Goal: Download file/media

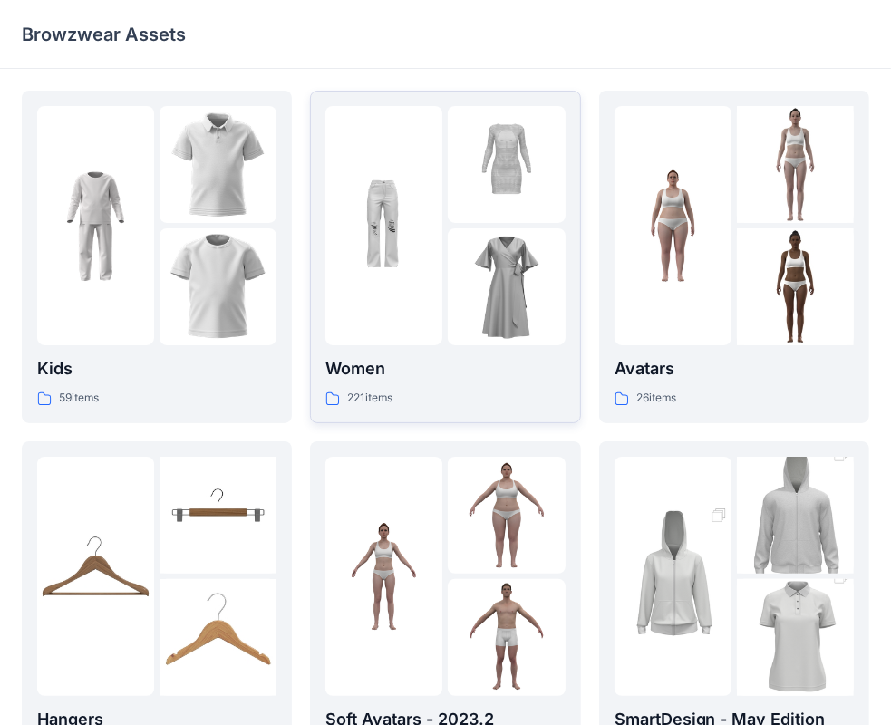
click at [503, 366] on p "Women" at bounding box center [444, 368] width 239 height 25
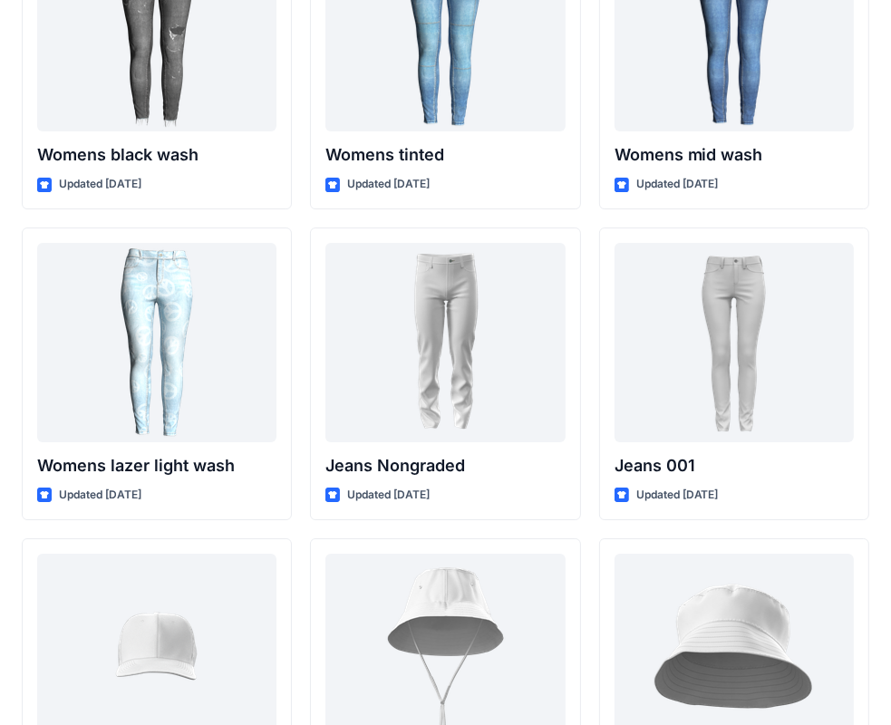
scroll to position [13096, 0]
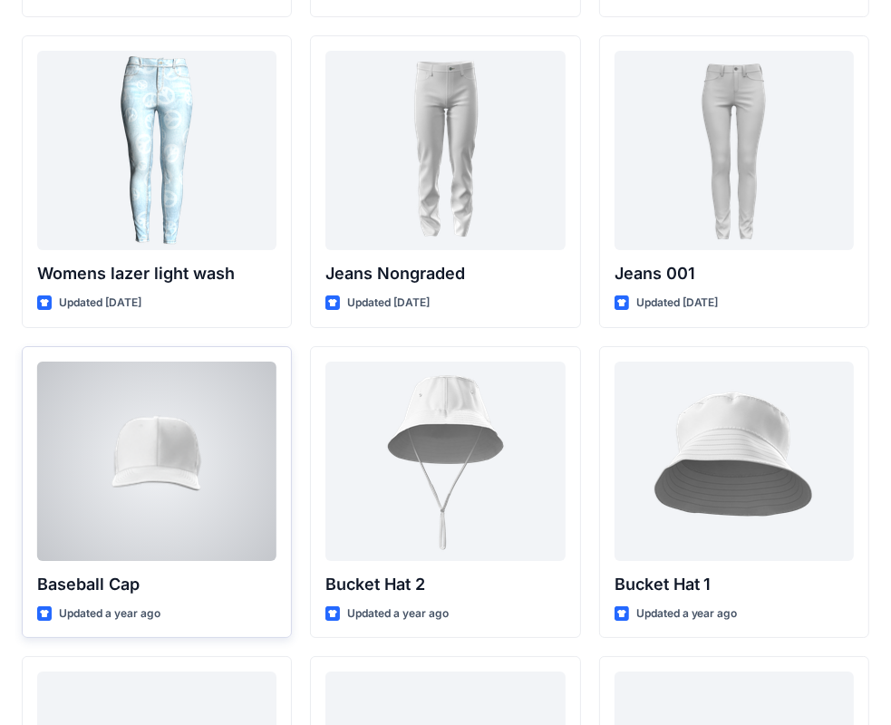
click at [196, 594] on p "Baseball Cap" at bounding box center [156, 584] width 239 height 25
click at [221, 493] on div at bounding box center [156, 461] width 239 height 199
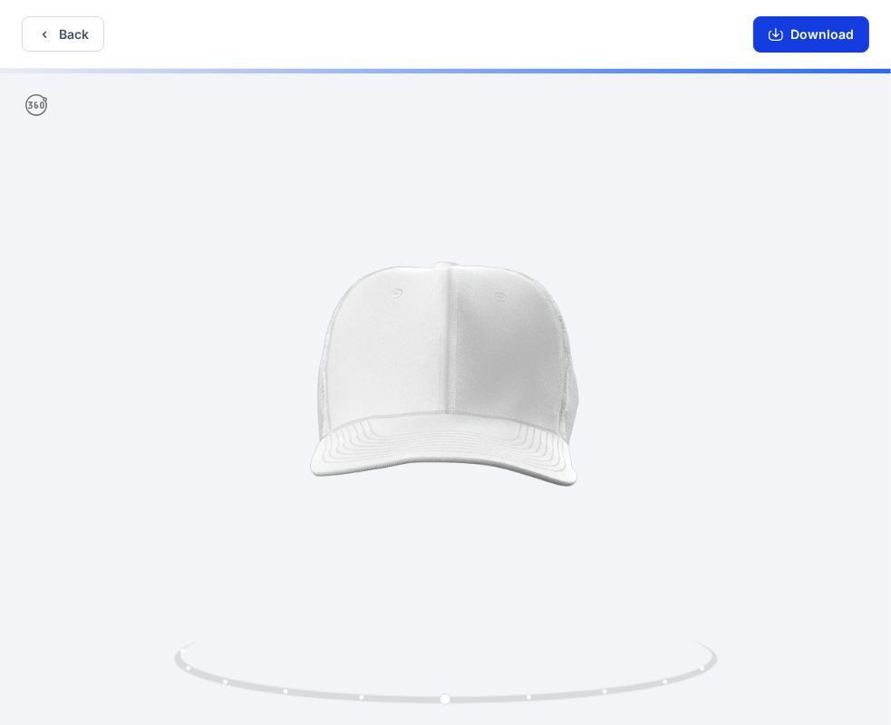
click at [789, 36] on button "Download" at bounding box center [811, 34] width 116 height 36
click at [69, 24] on button "Back" at bounding box center [63, 33] width 82 height 35
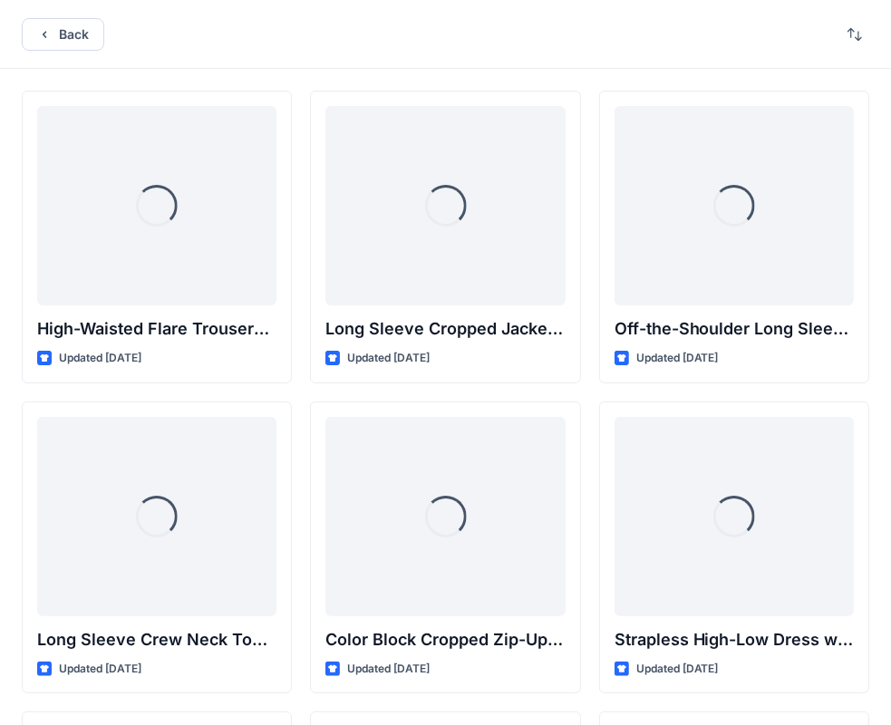
scroll to position [13096, 0]
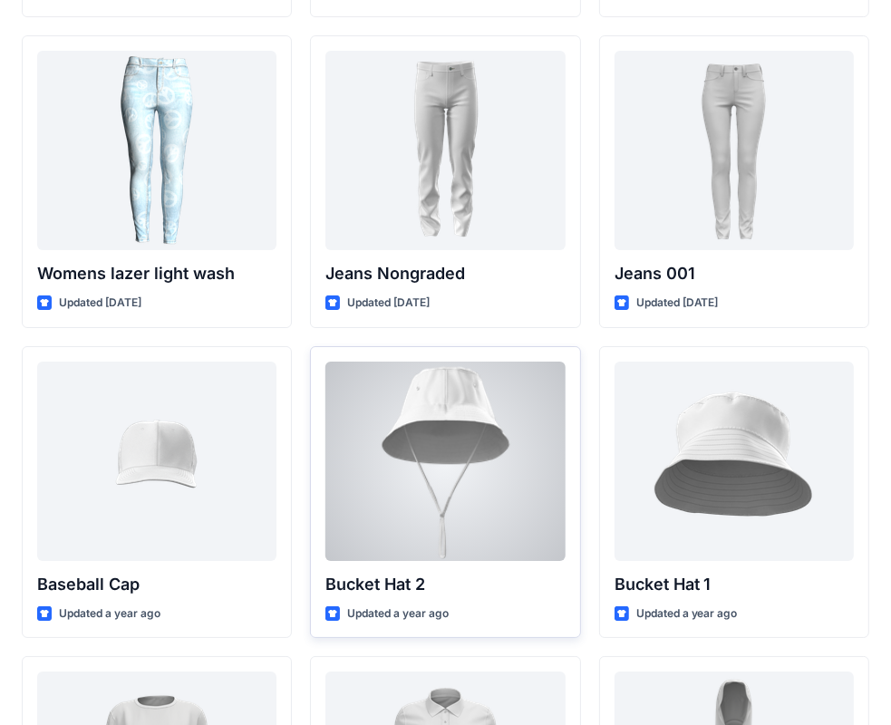
click at [535, 479] on div at bounding box center [444, 461] width 239 height 199
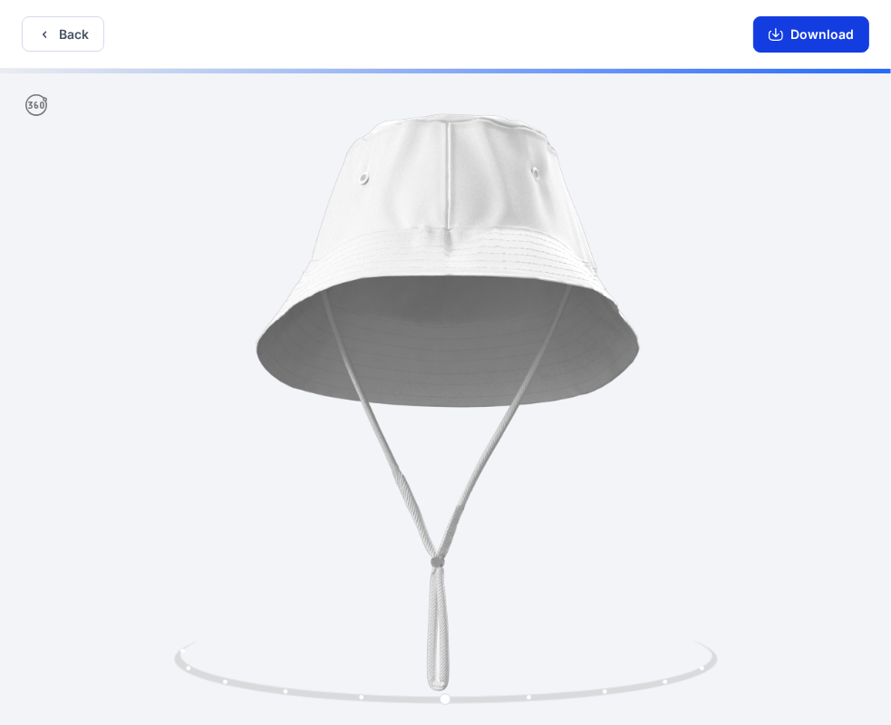
click at [790, 33] on button "Download" at bounding box center [811, 34] width 116 height 36
click at [33, 34] on button "Back" at bounding box center [63, 33] width 82 height 35
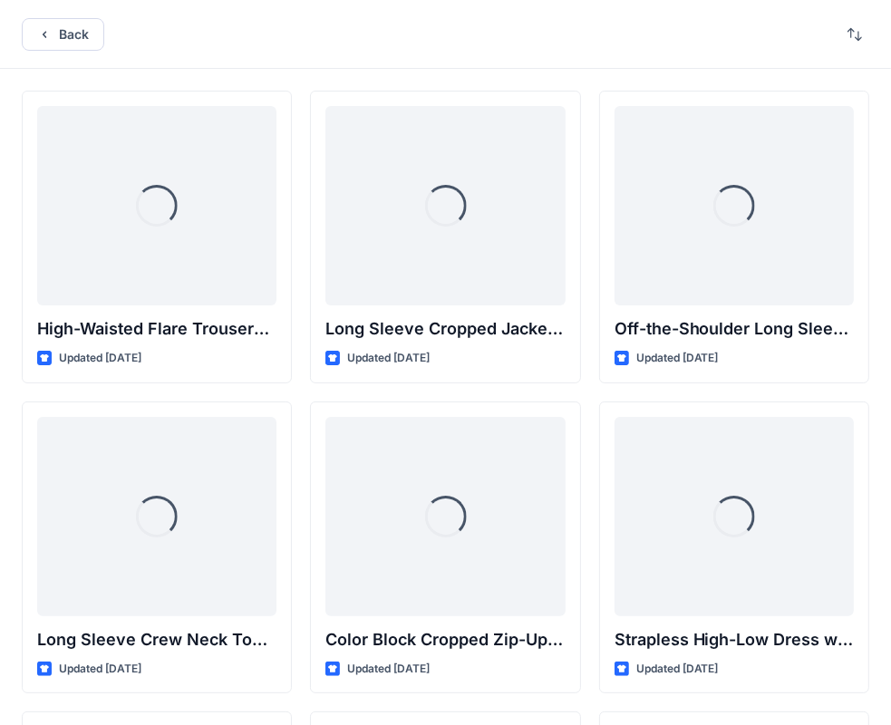
scroll to position [13096, 0]
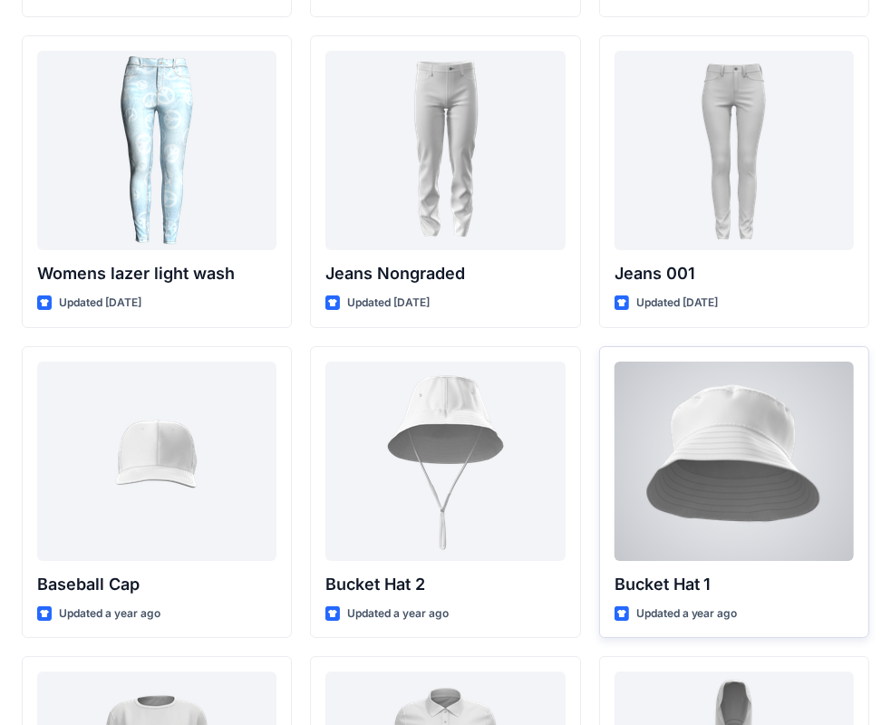
click at [755, 491] on div at bounding box center [734, 461] width 239 height 199
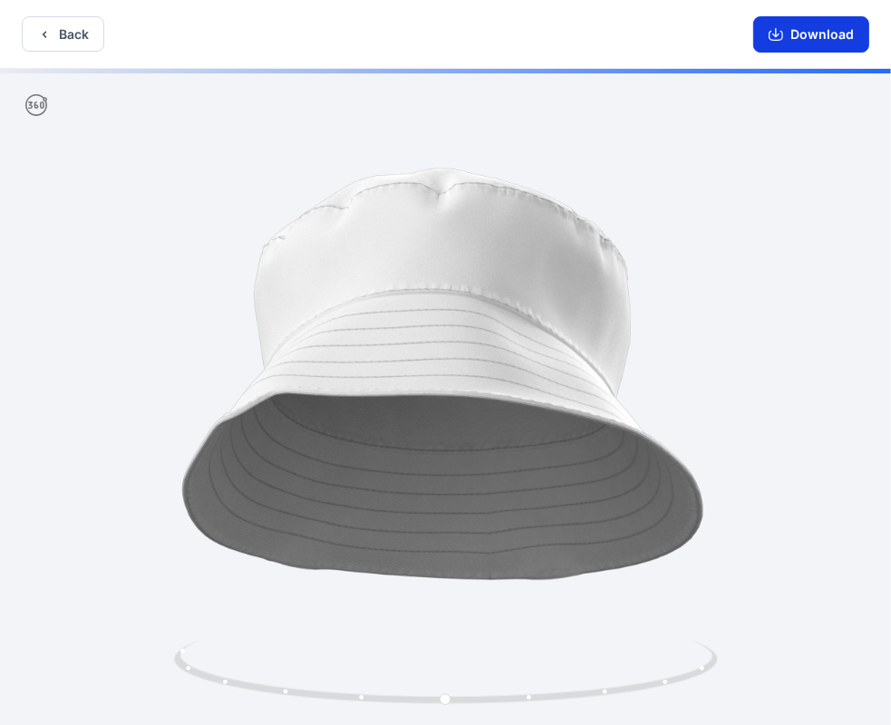
click at [818, 39] on button "Download" at bounding box center [811, 34] width 116 height 36
click at [805, 37] on button "Download" at bounding box center [811, 34] width 116 height 36
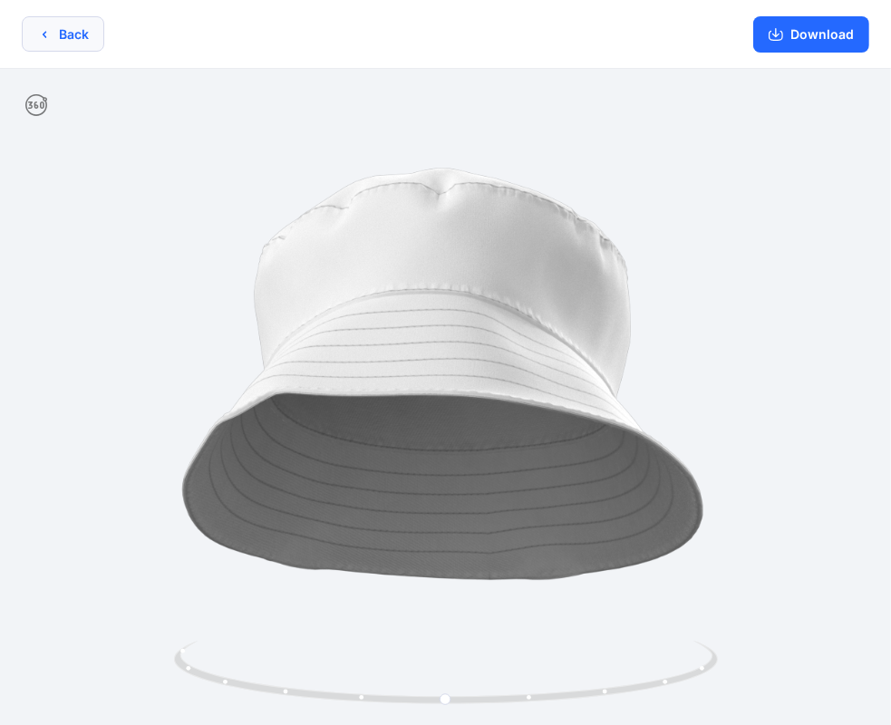
click at [44, 44] on button "Back" at bounding box center [63, 33] width 82 height 35
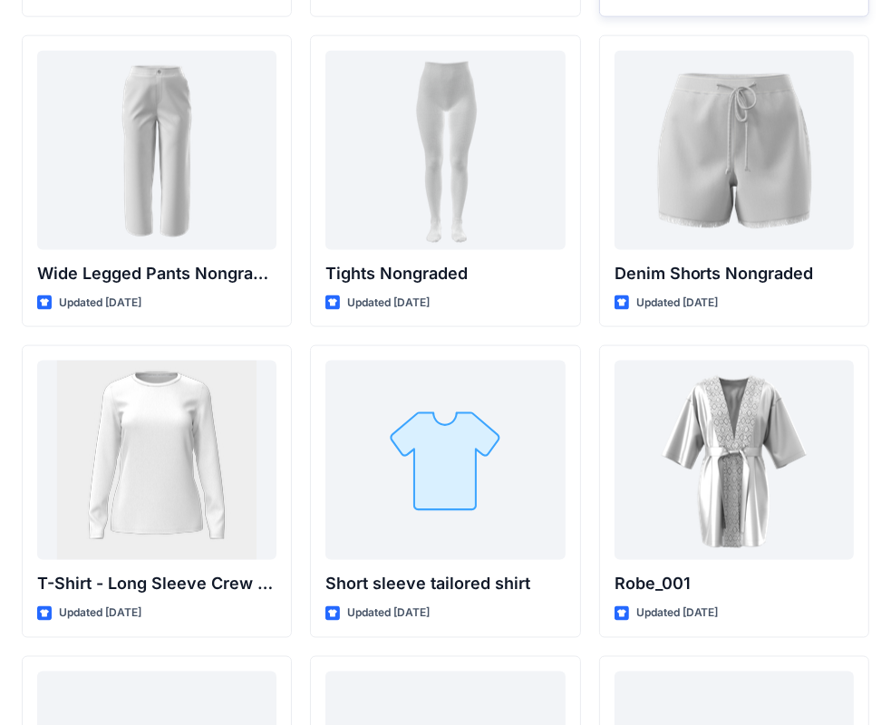
scroll to position [19396, 0]
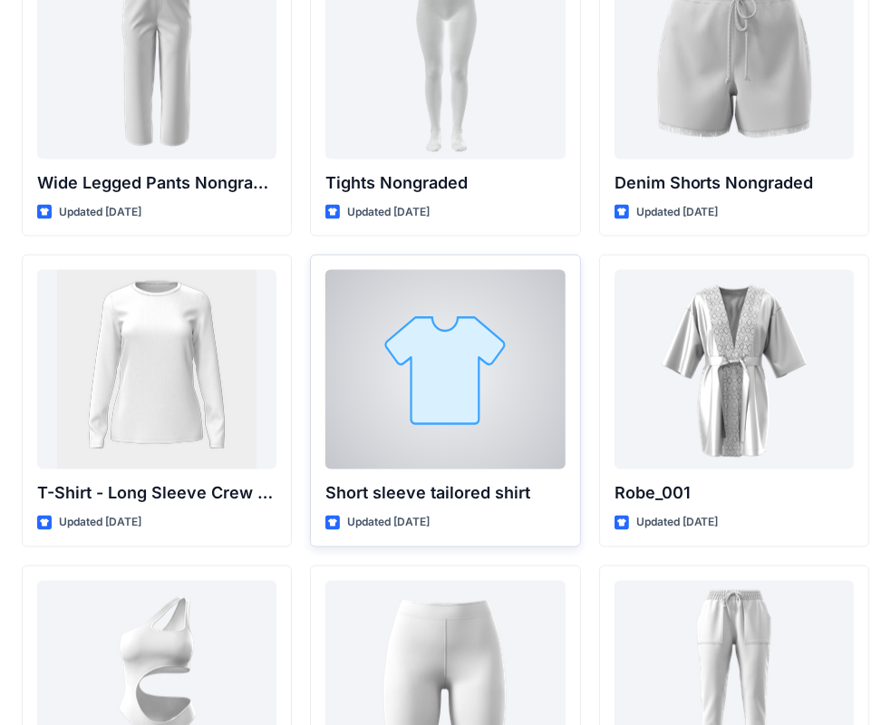
click at [489, 398] on div at bounding box center [444, 369] width 239 height 199
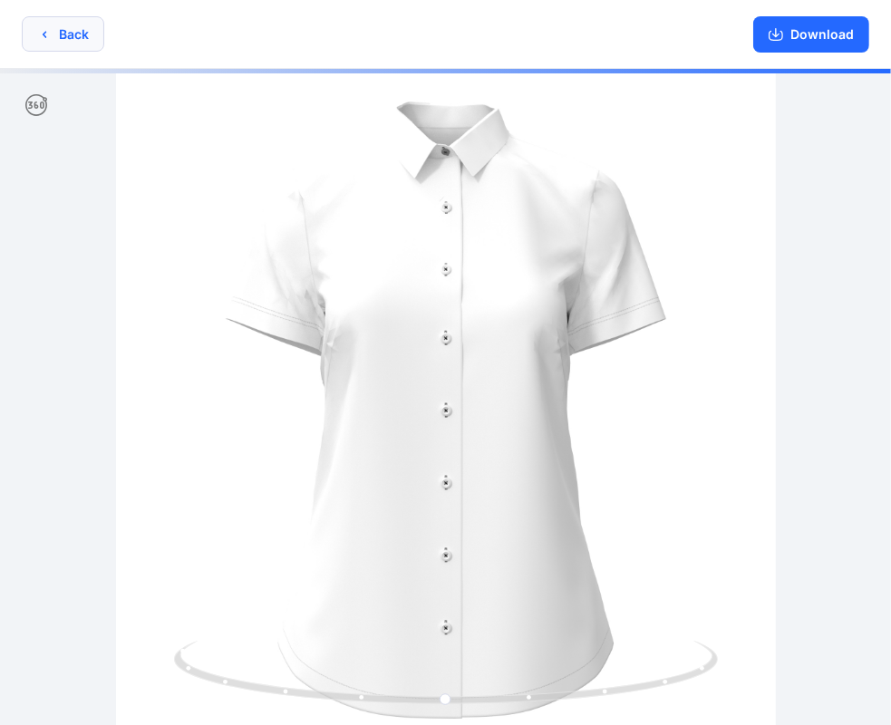
click at [52, 43] on button "Back" at bounding box center [63, 33] width 82 height 35
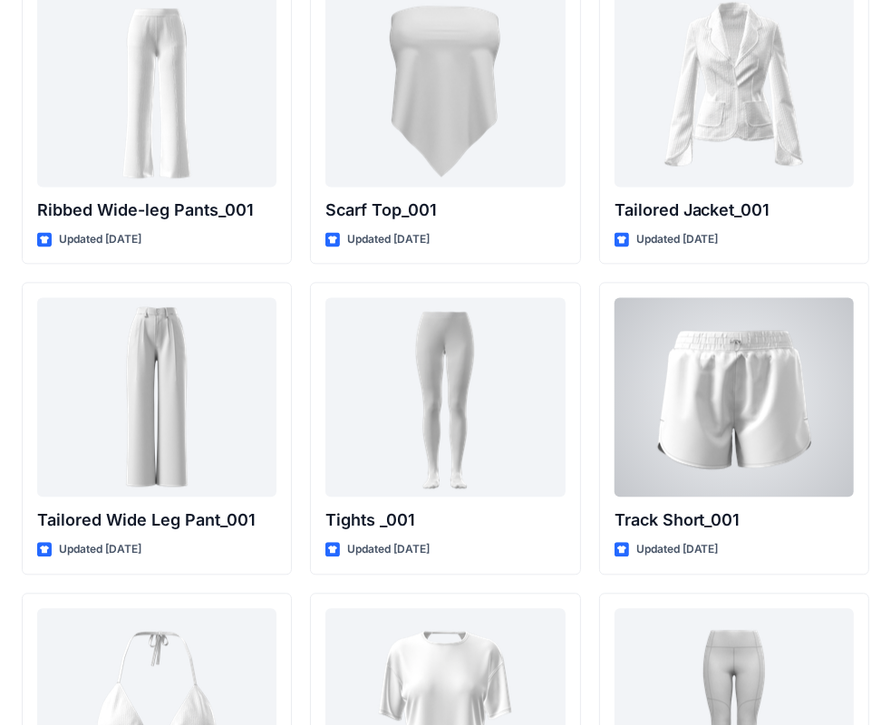
scroll to position [20533, 0]
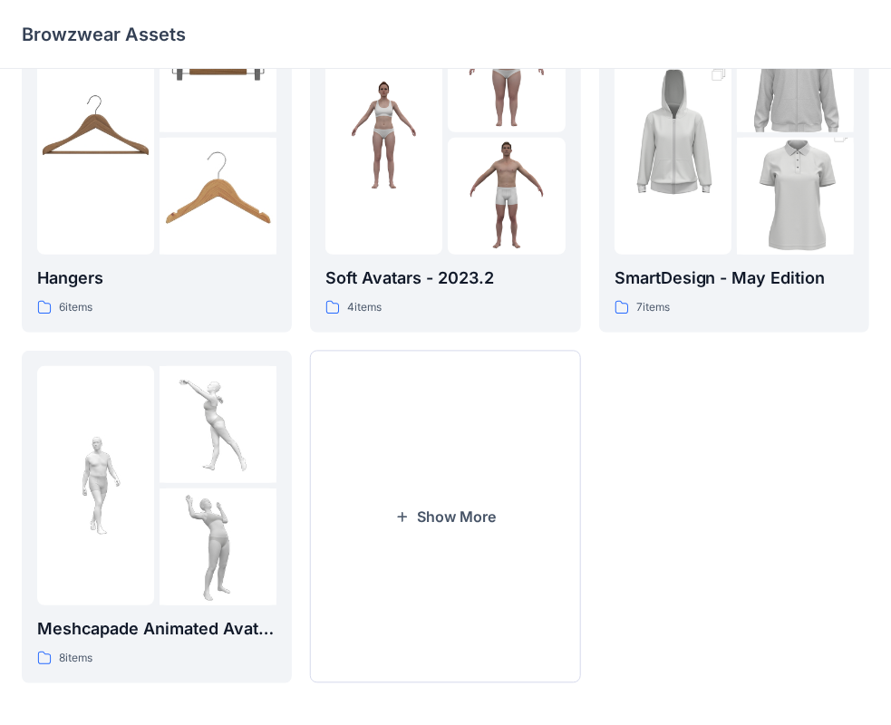
scroll to position [450, 0]
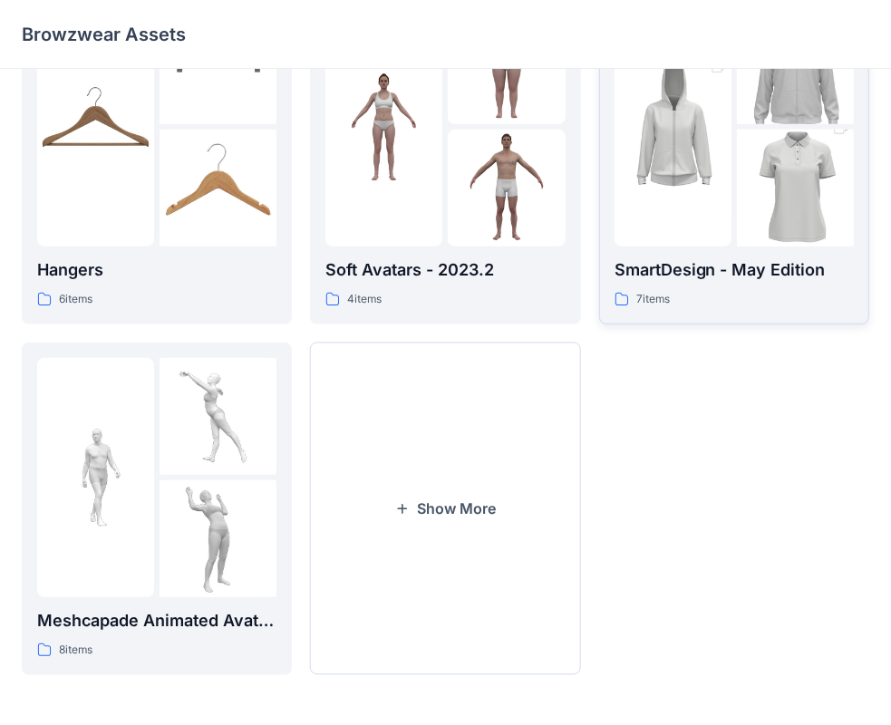
click at [756, 292] on div "7 items" at bounding box center [734, 299] width 239 height 19
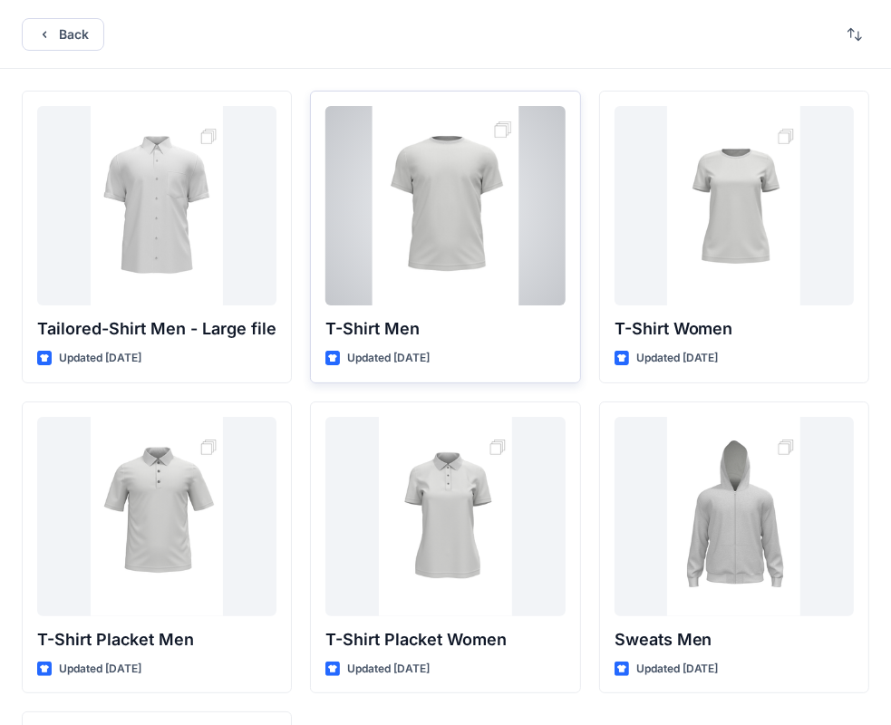
click at [481, 225] on div at bounding box center [444, 205] width 239 height 199
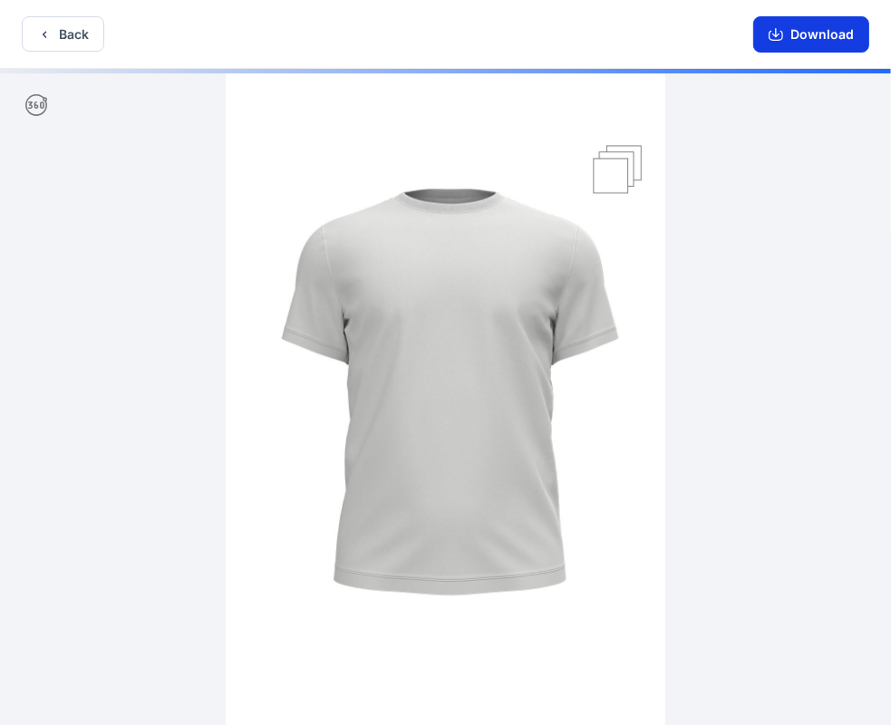
click at [841, 40] on button "Download" at bounding box center [811, 34] width 116 height 36
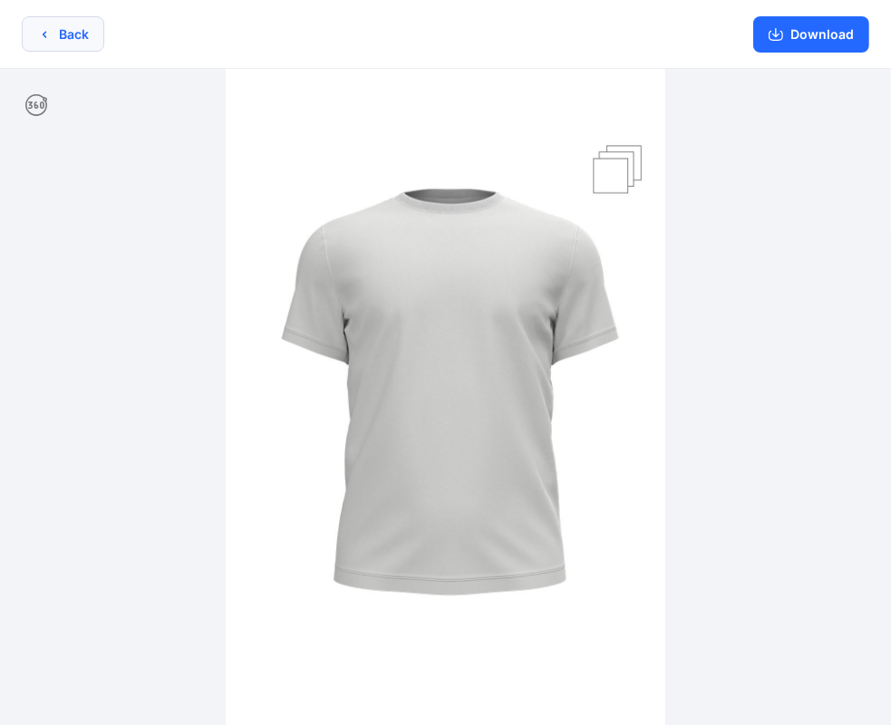
click at [52, 40] on button "Back" at bounding box center [63, 33] width 82 height 35
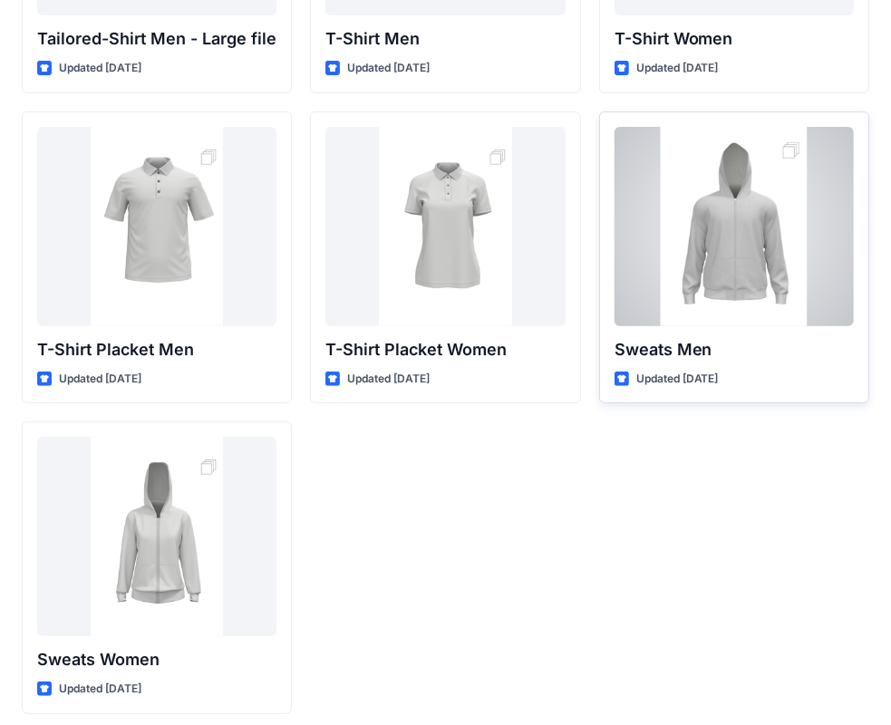
scroll to position [301, 0]
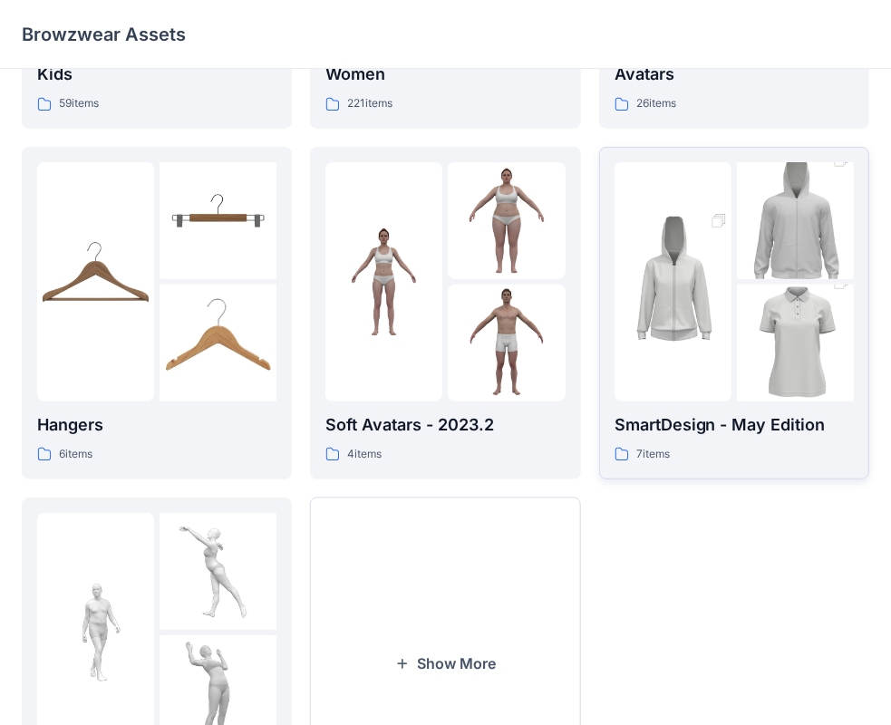
scroll to position [363, 0]
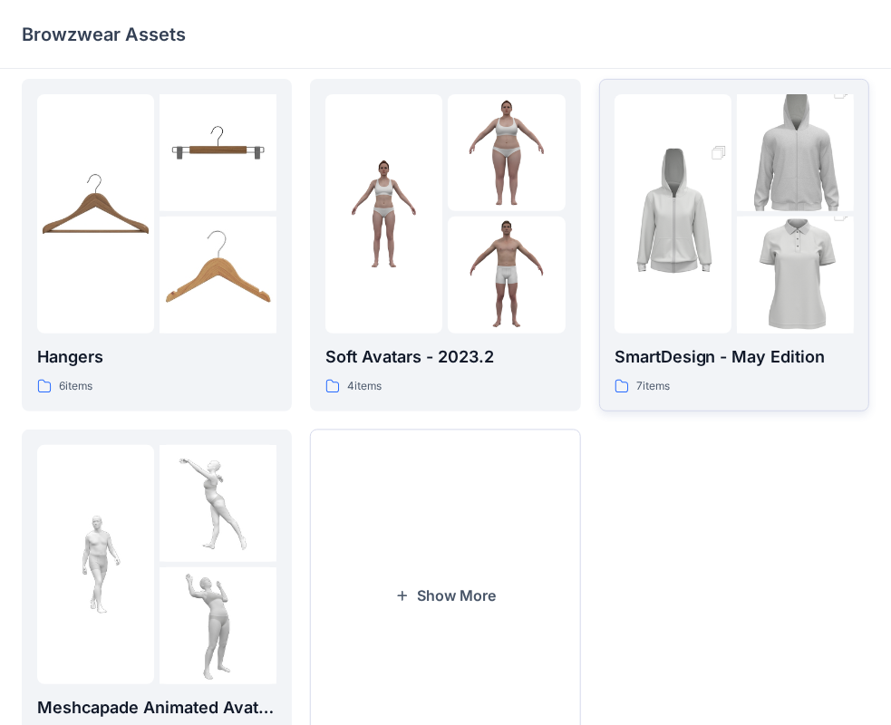
click at [715, 377] on div "7 items" at bounding box center [734, 386] width 239 height 19
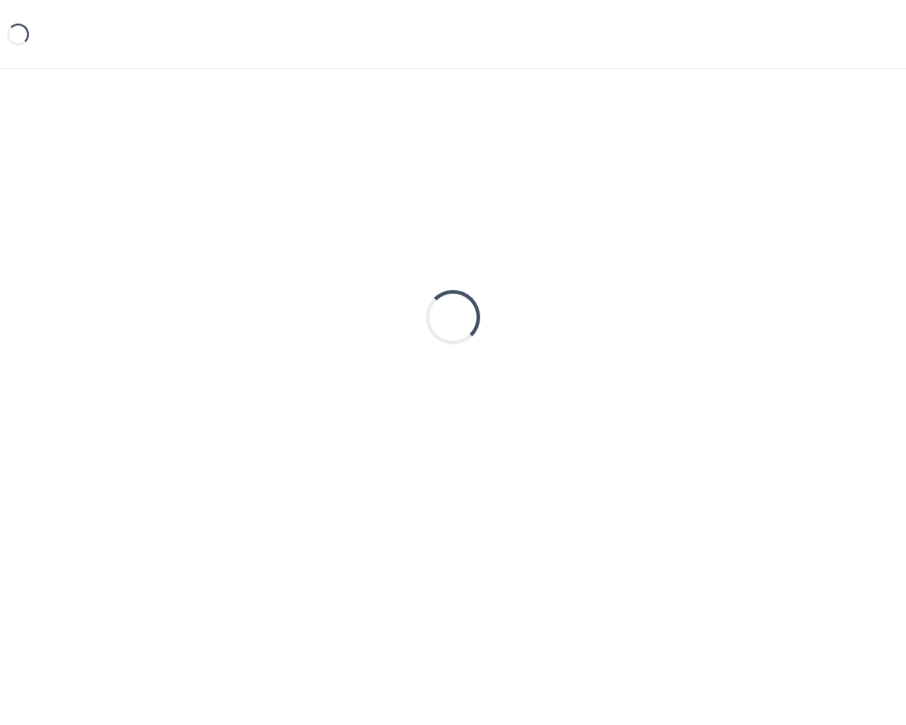
click at [715, 377] on div "Loading..." at bounding box center [453, 317] width 863 height 453
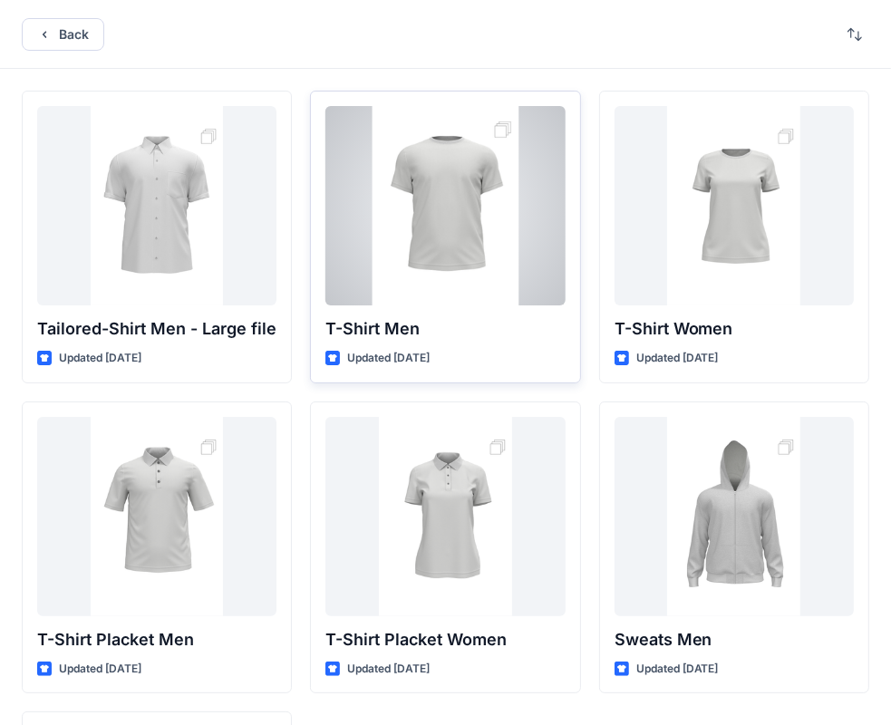
click at [510, 180] on div at bounding box center [444, 205] width 239 height 199
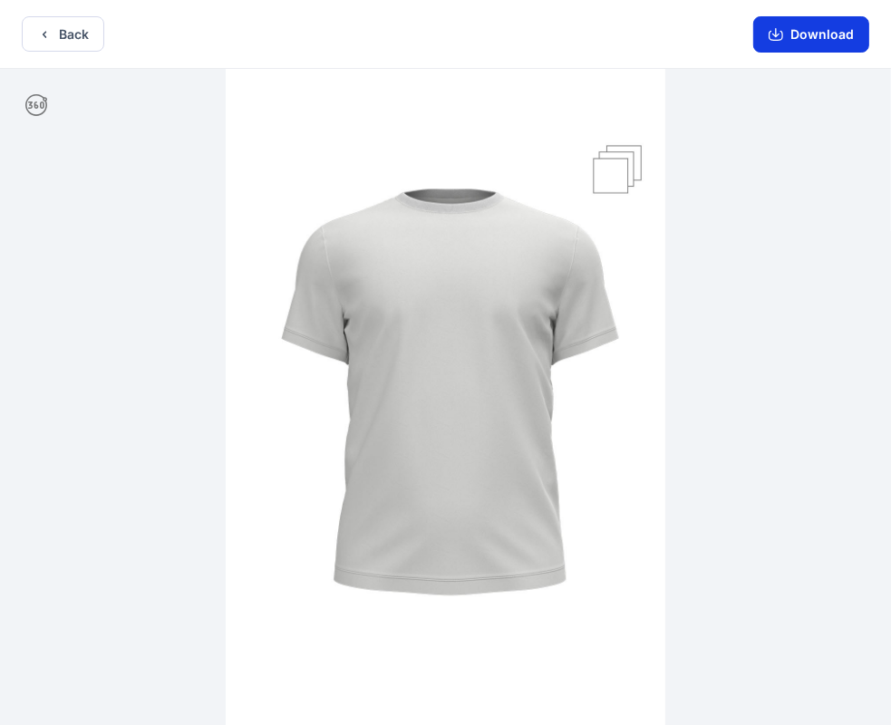
click at [823, 39] on button "Download" at bounding box center [811, 34] width 116 height 36
click at [618, 174] on img at bounding box center [446, 399] width 440 height 660
